Goal: Download file/media

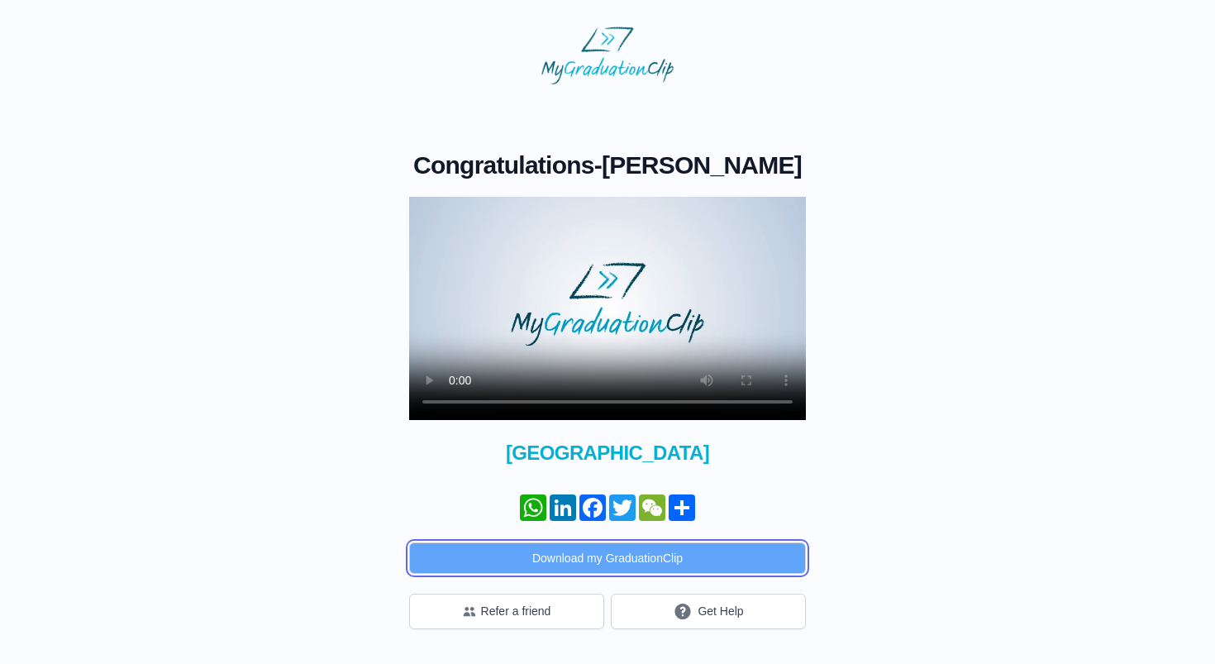
click at [593, 565] on button "Download my GraduationClip" at bounding box center [607, 557] width 397 height 31
